Goal: Task Accomplishment & Management: Use online tool/utility

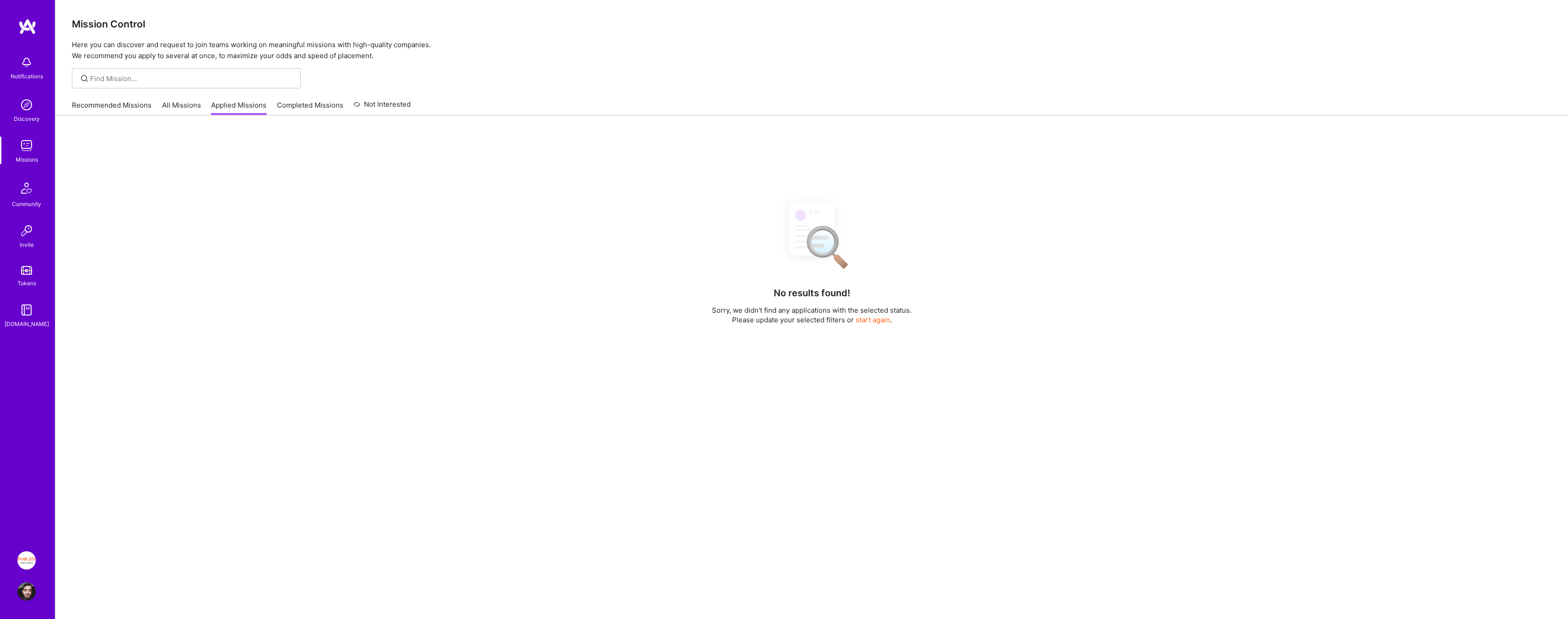
click at [188, 105] on link "All Missions" at bounding box center [182, 108] width 39 height 15
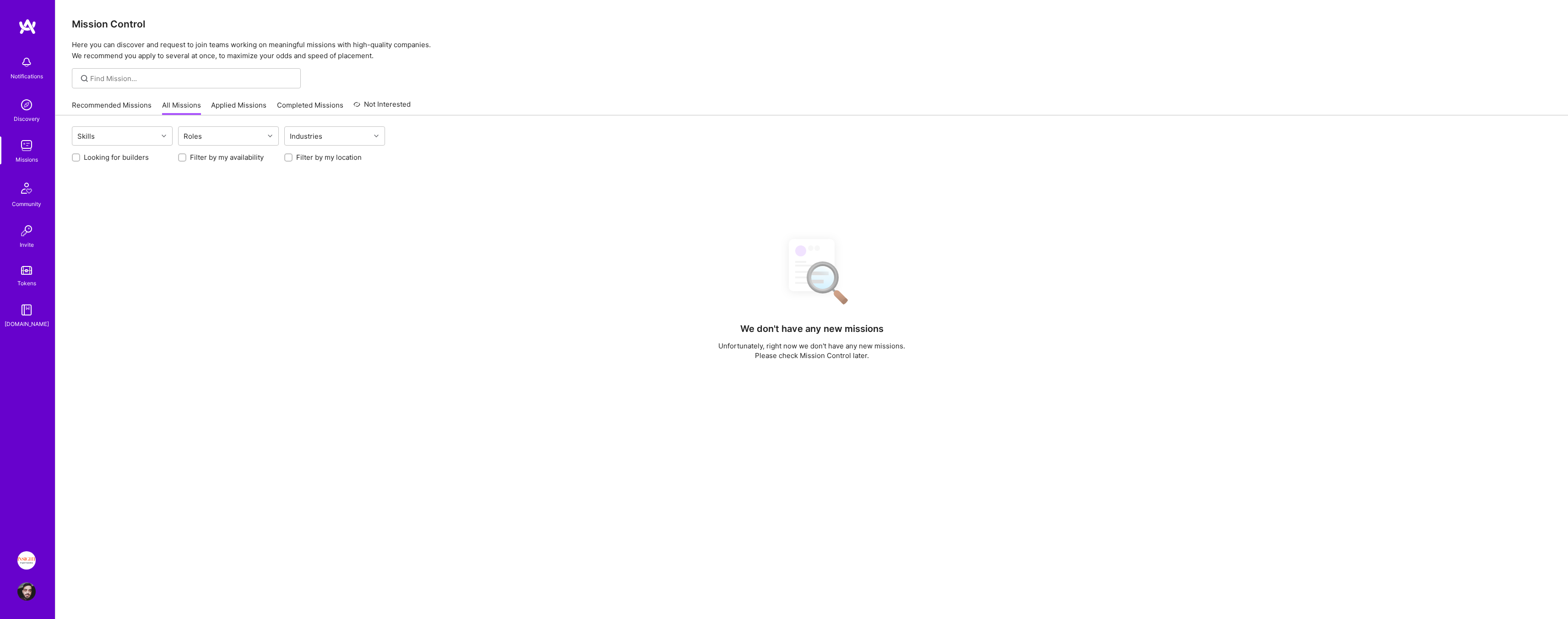
drag, startPoint x: 331, startPoint y: 156, endPoint x: 286, endPoint y: 157, distance: 45.0
click at [331, 156] on label "Filter by my location" at bounding box center [329, 157] width 66 height 9
click at [293, 156] on input "Filter by my location" at bounding box center [290, 158] width 6 height 6
checkbox input "true"
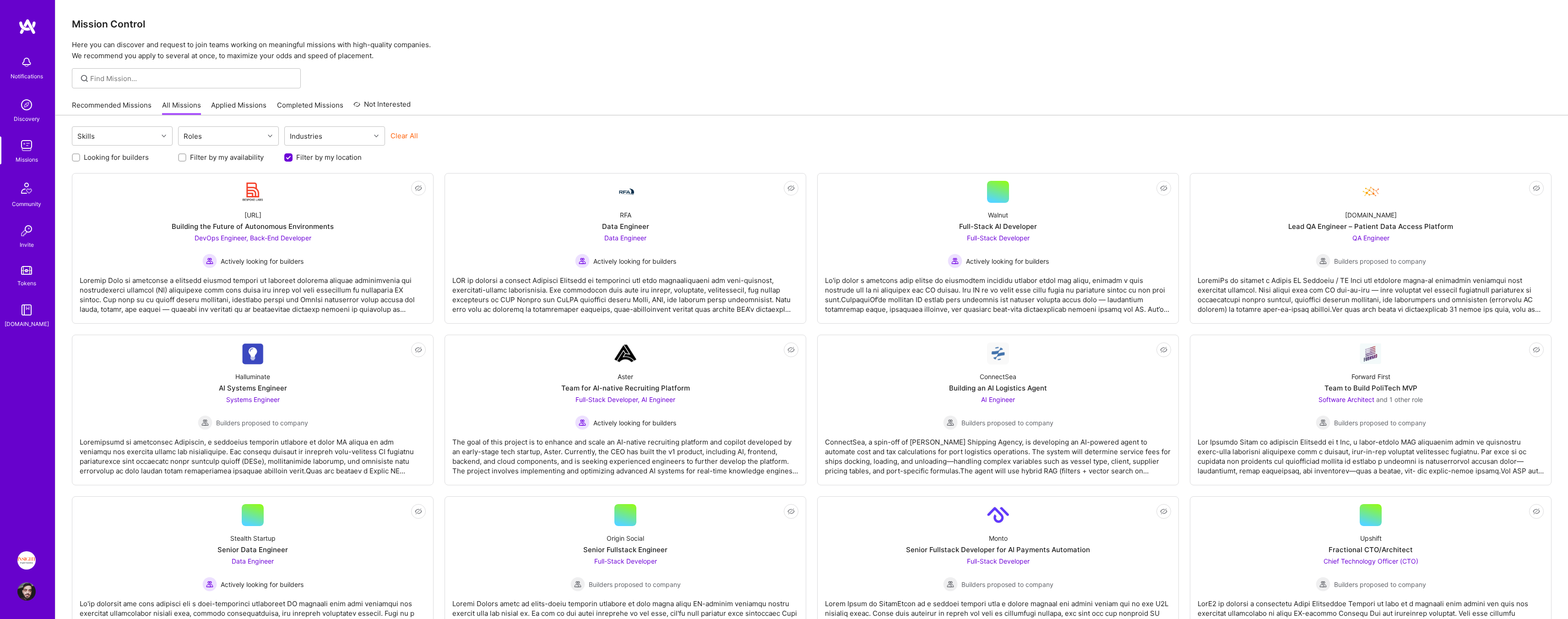
click at [135, 157] on label "Looking for builders" at bounding box center [116, 157] width 65 height 9
click at [80, 157] on input "Looking for builders" at bounding box center [77, 158] width 6 height 6
checkbox input "true"
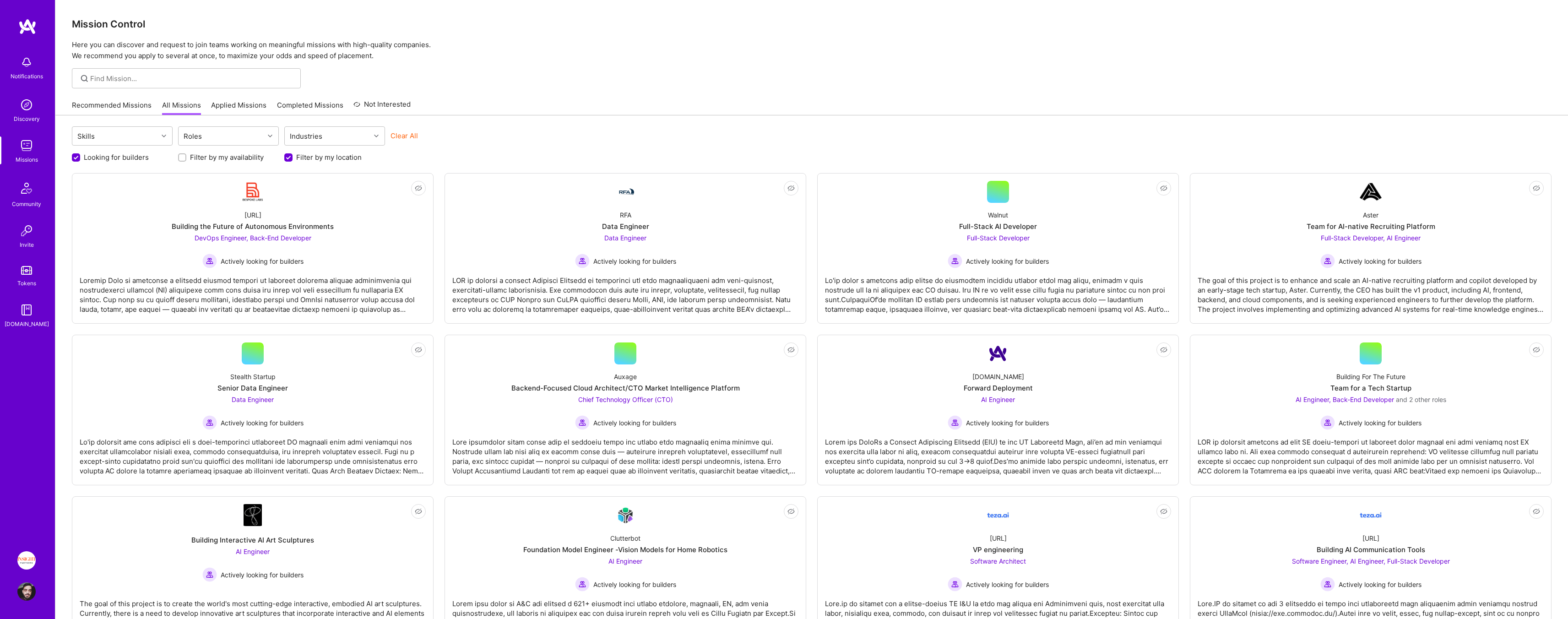
click at [249, 160] on label "Filter by my availability" at bounding box center [227, 157] width 74 height 9
click at [187, 160] on input "Filter by my availability" at bounding box center [183, 158] width 6 height 6
checkbox input "true"
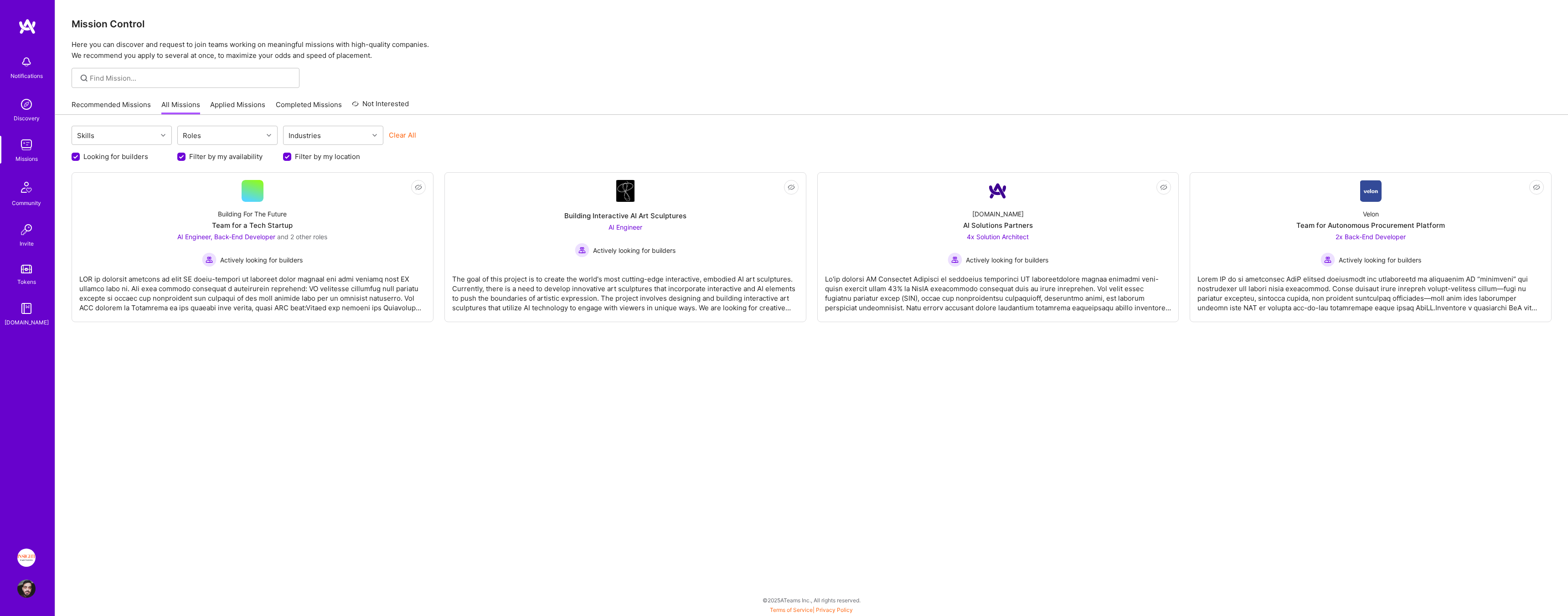
click at [419, 413] on div "Skills Roles Industries Clear All Looking for builders Filter by my availabilit…" at bounding box center [812, 361] width 1513 height 493
click at [323, 248] on div "AI Engineer, Back-End Developer and 2 other roles Actively looking for builders" at bounding box center [252, 250] width 150 height 35
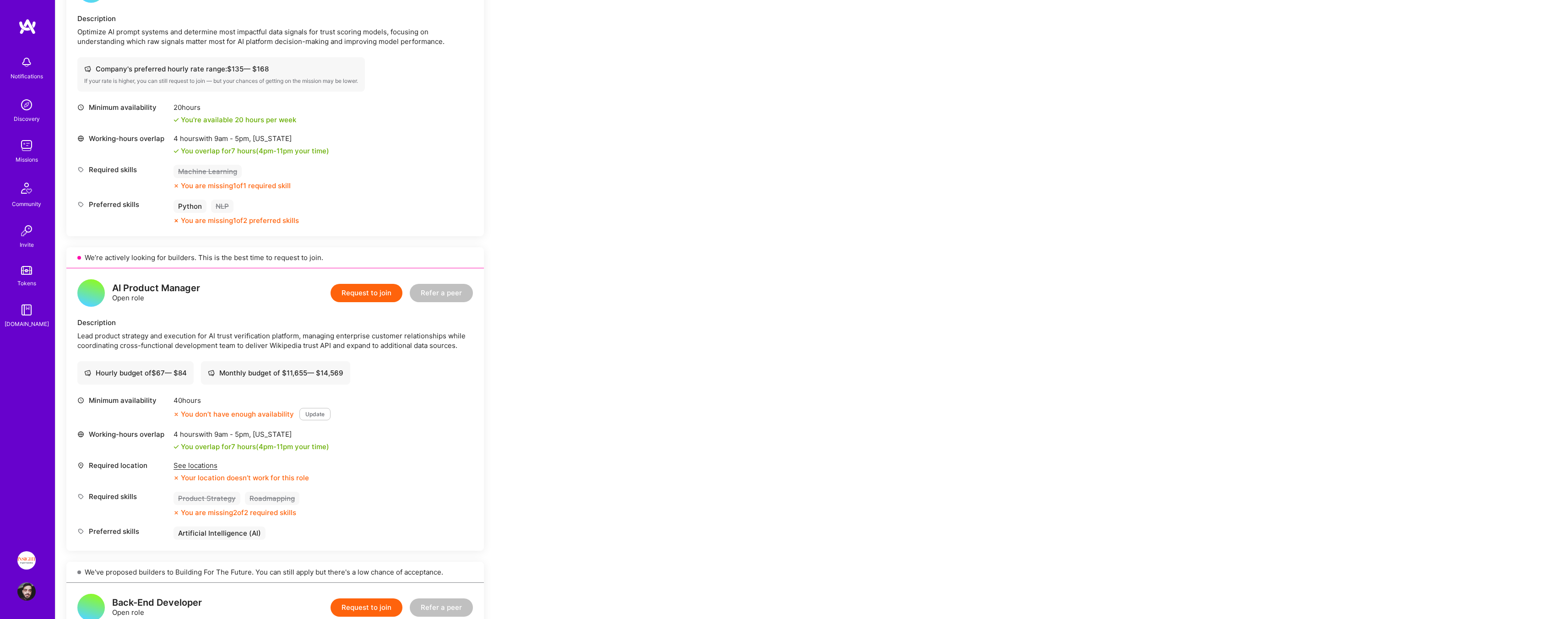
scroll to position [591, 0]
click at [21, 149] on img at bounding box center [26, 145] width 18 height 18
